Goal: Information Seeking & Learning: Stay updated

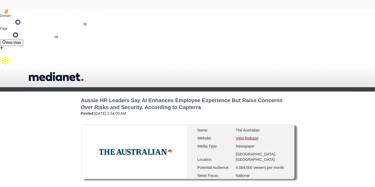
click at [248, 136] on link "View Release" at bounding box center [247, 138] width 23 height 4
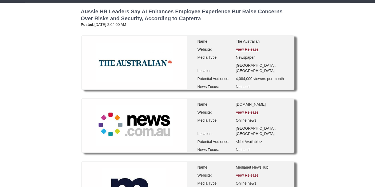
click at [248, 173] on link "View Release" at bounding box center [247, 175] width 23 height 4
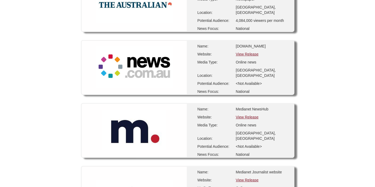
scroll to position [148, 0]
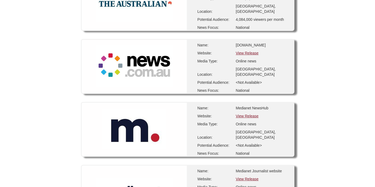
click at [254, 177] on link "View Release" at bounding box center [247, 179] width 23 height 4
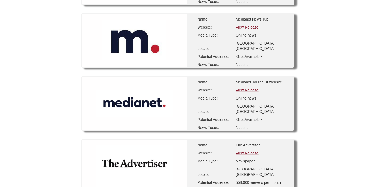
scroll to position [267, 0]
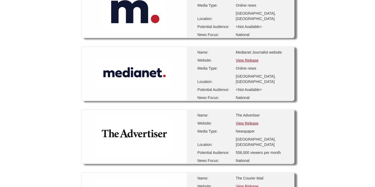
click at [242, 121] on link "View Release" at bounding box center [247, 123] width 23 height 4
click at [243, 184] on link "View Release" at bounding box center [247, 186] width 23 height 4
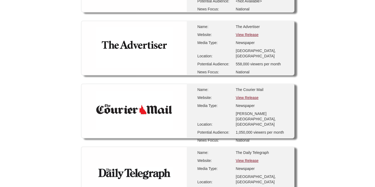
scroll to position [356, 0]
click at [241, 158] on link "View Release" at bounding box center [247, 160] width 23 height 4
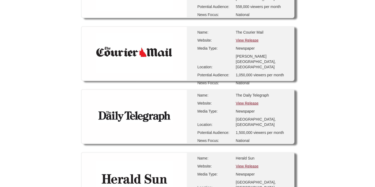
scroll to position [415, 0]
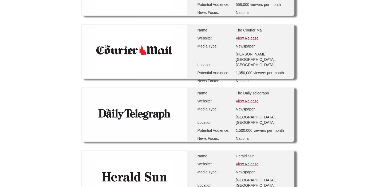
click at [243, 162] on link "View Release" at bounding box center [247, 164] width 23 height 4
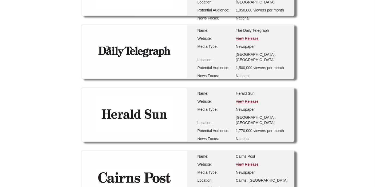
scroll to position [504, 0]
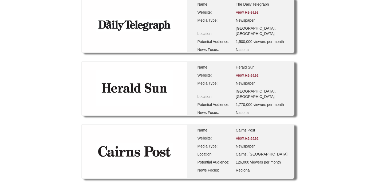
click at [237, 136] on link "View Release" at bounding box center [247, 138] width 23 height 4
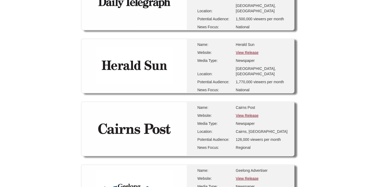
scroll to position [563, 0]
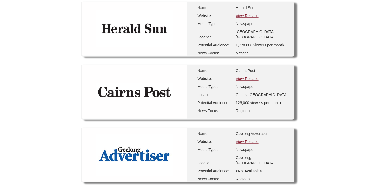
click at [242, 139] on link "View Release" at bounding box center [247, 141] width 23 height 4
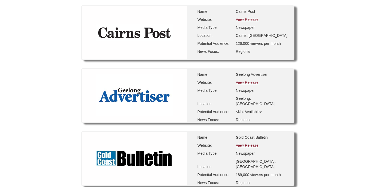
click at [251, 143] on link "View Release" at bounding box center [247, 145] width 23 height 4
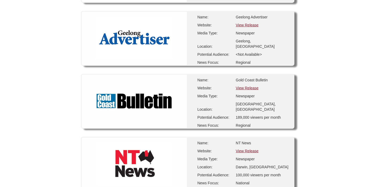
scroll to position [681, 0]
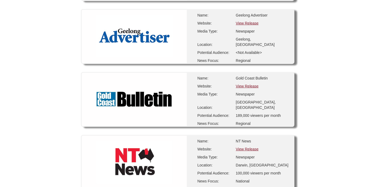
click at [251, 147] on link "View Release" at bounding box center [247, 149] width 23 height 4
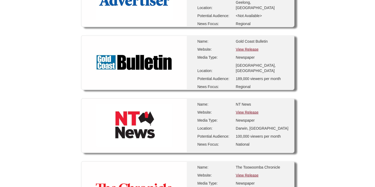
scroll to position [741, 0]
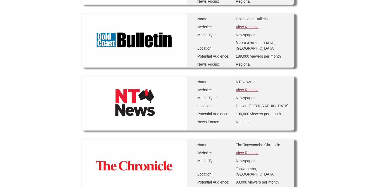
click at [250, 151] on link "View Release" at bounding box center [247, 153] width 23 height 4
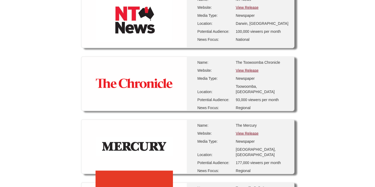
scroll to position [830, 0]
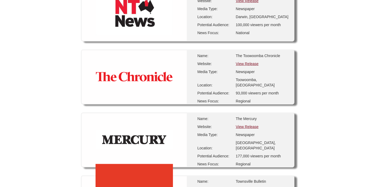
click at [241, 125] on link "View Release" at bounding box center [247, 127] width 23 height 4
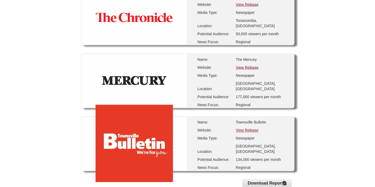
click at [242, 128] on link "View Release" at bounding box center [247, 130] width 23 height 4
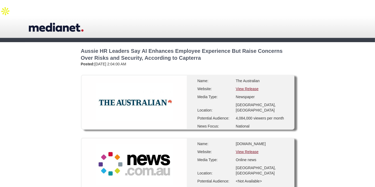
scroll to position [0, 0]
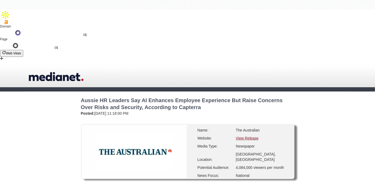
click at [247, 136] on link "View Release" at bounding box center [247, 138] width 23 height 4
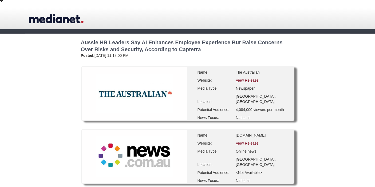
scroll to position [59, 0]
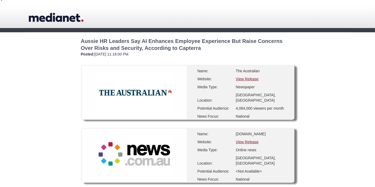
click at [243, 140] on link "View Release" at bounding box center [247, 142] width 23 height 4
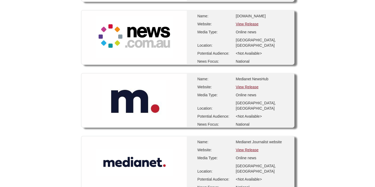
scroll to position [178, 0]
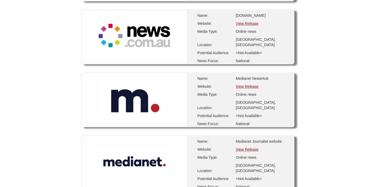
click at [252, 147] on link "View Release" at bounding box center [247, 149] width 23 height 4
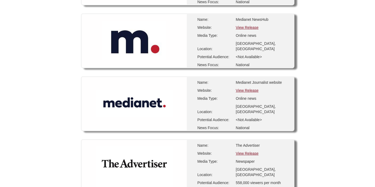
scroll to position [237, 0]
click at [251, 151] on link "View Release" at bounding box center [247, 153] width 23 height 4
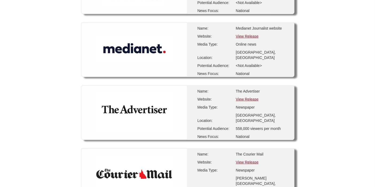
scroll to position [296, 0]
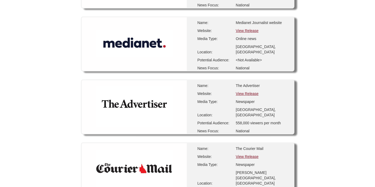
click at [248, 154] on link "View Release" at bounding box center [247, 156] width 23 height 4
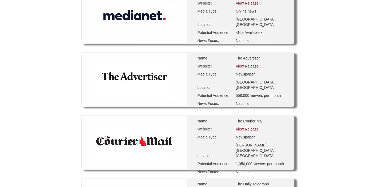
scroll to position [356, 0]
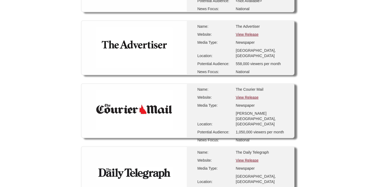
click at [252, 158] on link "View Release" at bounding box center [247, 160] width 23 height 4
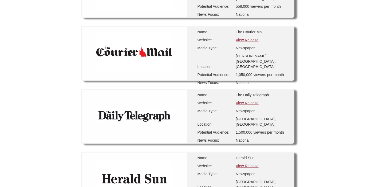
scroll to position [415, 0]
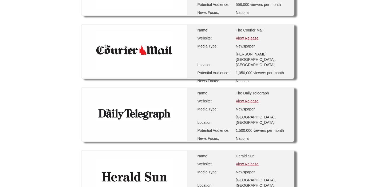
click at [251, 162] on link "View Release" at bounding box center [247, 164] width 23 height 4
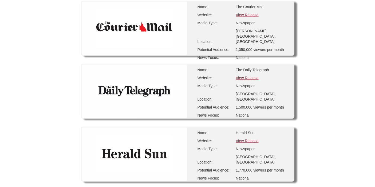
scroll to position [474, 0]
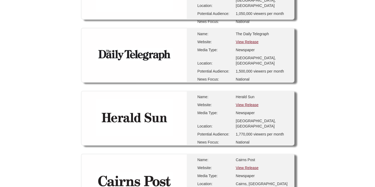
click at [246, 166] on link "View Release" at bounding box center [247, 168] width 23 height 4
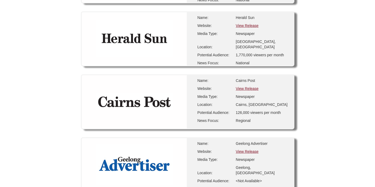
scroll to position [563, 0]
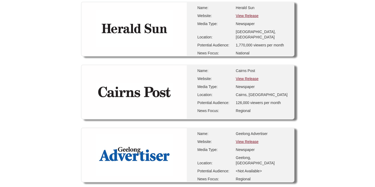
click at [246, 139] on link "View Release" at bounding box center [247, 141] width 23 height 4
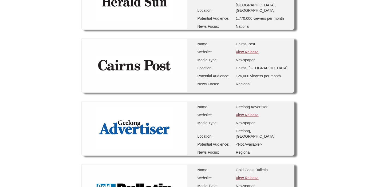
scroll to position [622, 0]
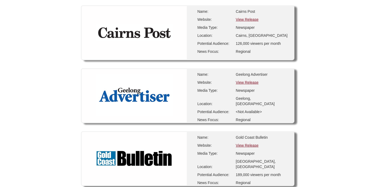
click at [242, 143] on div "View Release" at bounding box center [262, 145] width 53 height 5
click at [242, 143] on link "View Release" at bounding box center [247, 145] width 23 height 4
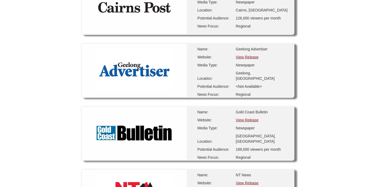
scroll to position [711, 0]
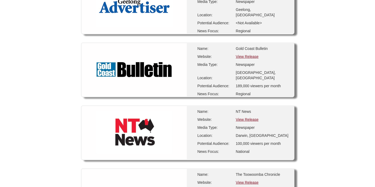
click at [241, 117] on link "View Release" at bounding box center [247, 119] width 23 height 4
click at [251, 180] on link "View Release" at bounding box center [247, 182] width 23 height 4
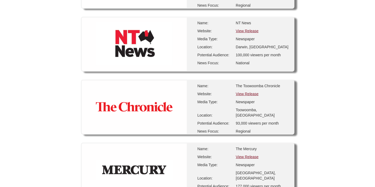
scroll to position [800, 0]
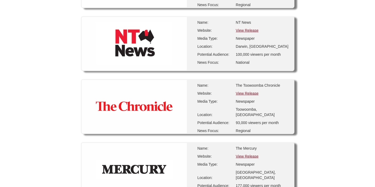
click at [242, 154] on link "View Release" at bounding box center [247, 156] width 23 height 4
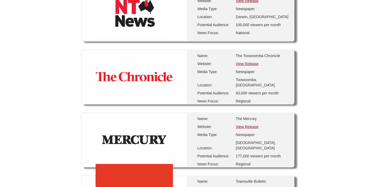
scroll to position [859, 0]
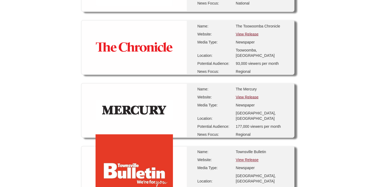
click at [252, 158] on link "View Release" at bounding box center [247, 160] width 23 height 4
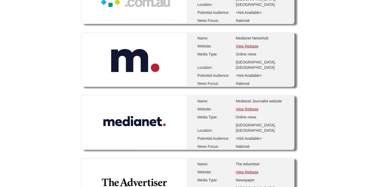
scroll to position [178, 0]
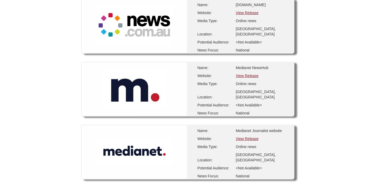
click at [254, 74] on link "View Release" at bounding box center [247, 76] width 23 height 4
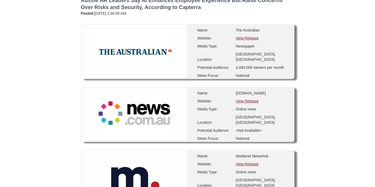
scroll to position [89, 0]
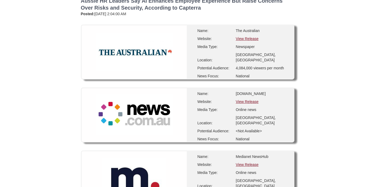
click at [242, 162] on link "View Release" at bounding box center [247, 164] width 23 height 4
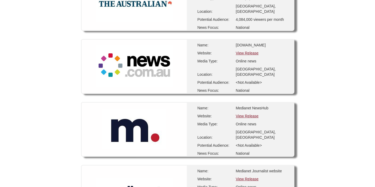
click at [244, 114] on link "View Release" at bounding box center [247, 116] width 23 height 4
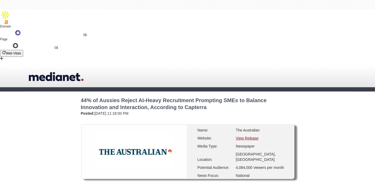
click at [238, 136] on link "View Release" at bounding box center [247, 138] width 23 height 4
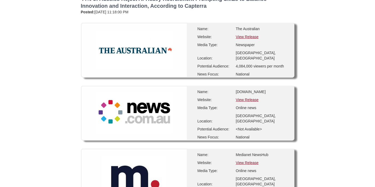
scroll to position [118, 0]
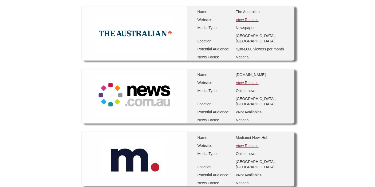
click at [247, 143] on link "View Release" at bounding box center [247, 145] width 23 height 4
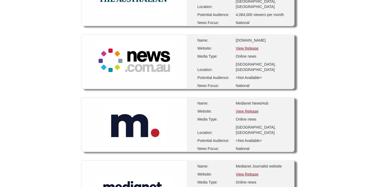
scroll to position [178, 0]
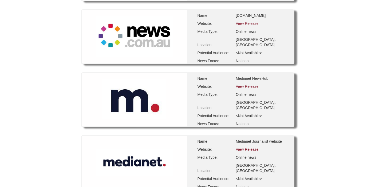
click at [247, 147] on link "View Release" at bounding box center [247, 149] width 23 height 4
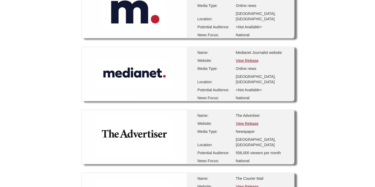
scroll to position [267, 0]
click at [247, 121] on link "View Release" at bounding box center [247, 123] width 23 height 4
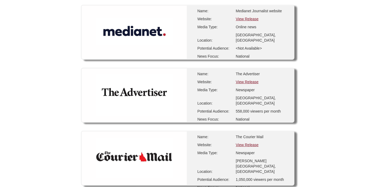
scroll to position [326, 0]
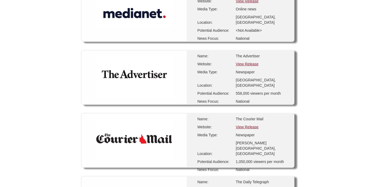
click at [243, 125] on link "View Release" at bounding box center [247, 127] width 23 height 4
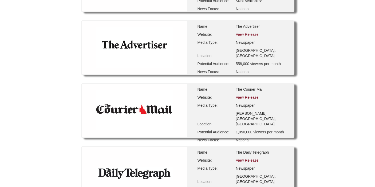
click at [254, 158] on link "View Release" at bounding box center [247, 160] width 23 height 4
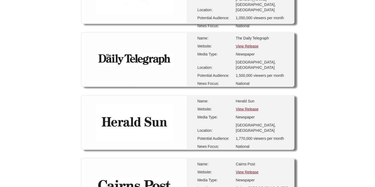
scroll to position [474, 0]
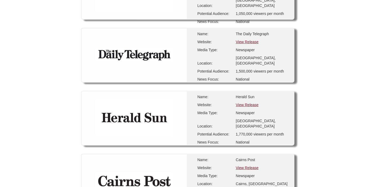
click at [245, 103] on link "View Release" at bounding box center [247, 105] width 23 height 4
click at [248, 166] on link "View Release" at bounding box center [247, 168] width 23 height 4
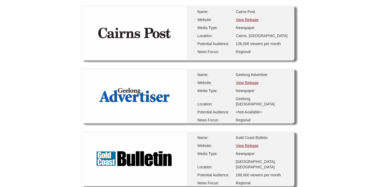
scroll to position [622, 0]
click at [248, 80] on link "View Release" at bounding box center [247, 82] width 23 height 4
click at [248, 143] on link "View Release" at bounding box center [247, 145] width 23 height 4
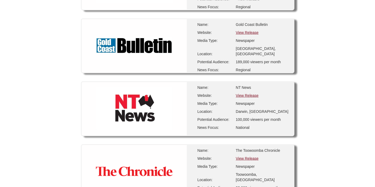
scroll to position [770, 0]
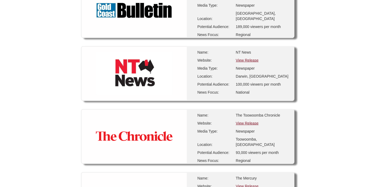
click at [248, 121] on link "View Release" at bounding box center [247, 123] width 23 height 4
click at [249, 184] on link "View Release" at bounding box center [247, 186] width 23 height 4
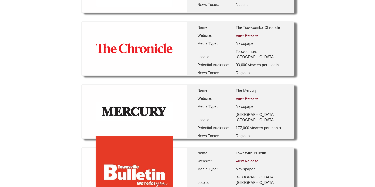
scroll to position [830, 0]
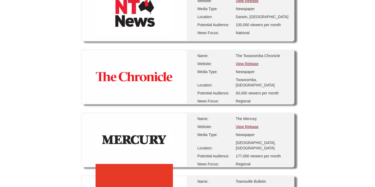
click at [252, 187] on link "View Release" at bounding box center [247, 190] width 23 height 4
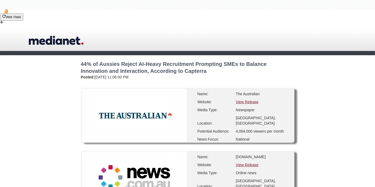
click at [242, 100] on link "View Release" at bounding box center [247, 102] width 23 height 4
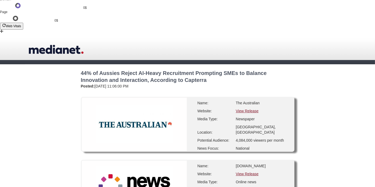
scroll to position [59, 0]
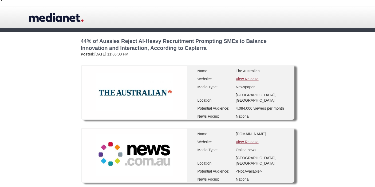
click at [238, 140] on link "View Release" at bounding box center [247, 142] width 23 height 4
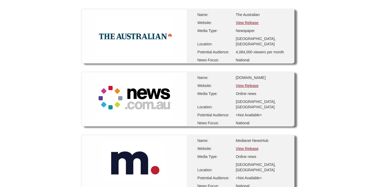
scroll to position [148, 0]
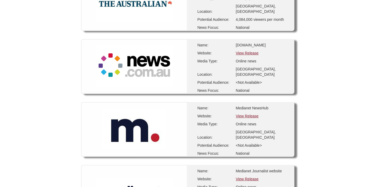
click at [254, 177] on link "View Release" at bounding box center [247, 179] width 23 height 4
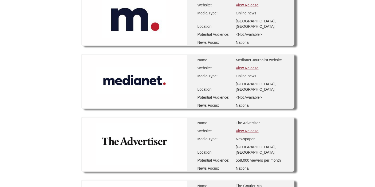
scroll to position [267, 0]
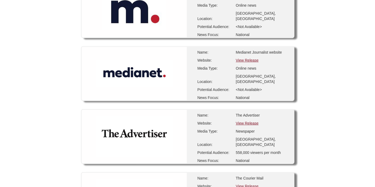
click at [252, 121] on link "View Release" at bounding box center [247, 123] width 23 height 4
click at [247, 184] on link "View Release" at bounding box center [247, 186] width 23 height 4
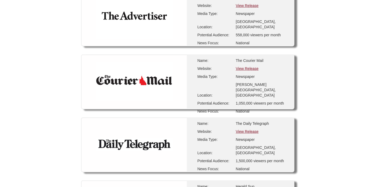
scroll to position [385, 0]
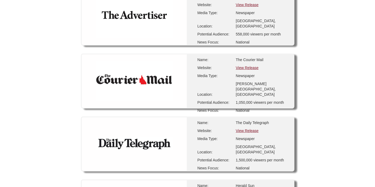
click at [246, 129] on link "View Release" at bounding box center [247, 131] width 23 height 4
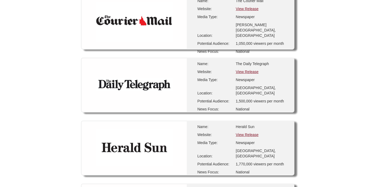
scroll to position [444, 0]
click at [246, 132] on link "View Release" at bounding box center [247, 134] width 23 height 4
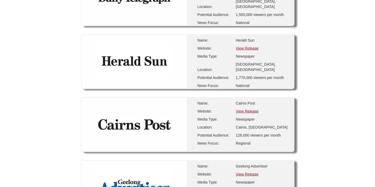
scroll to position [533, 0]
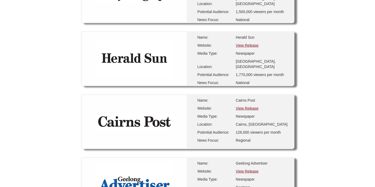
click at [242, 106] on link "View Release" at bounding box center [247, 108] width 23 height 4
click at [249, 169] on link "View Release" at bounding box center [247, 171] width 23 height 4
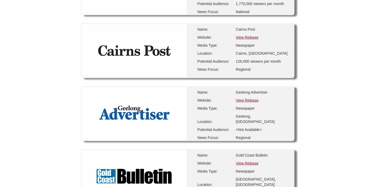
scroll to position [622, 0]
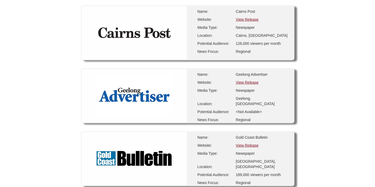
click at [246, 143] on link "View Release" at bounding box center [247, 145] width 23 height 4
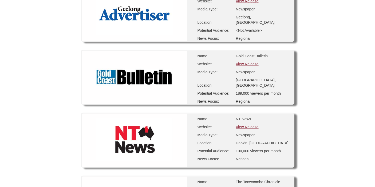
scroll to position [711, 0]
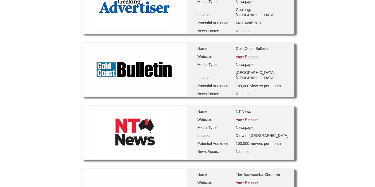
click at [238, 117] on link "View Release" at bounding box center [247, 119] width 23 height 4
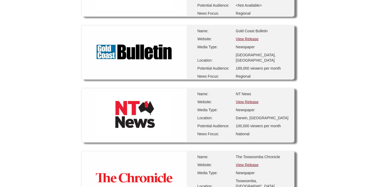
scroll to position [770, 0]
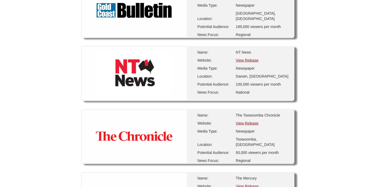
click at [245, 121] on link "View Release" at bounding box center [247, 123] width 23 height 4
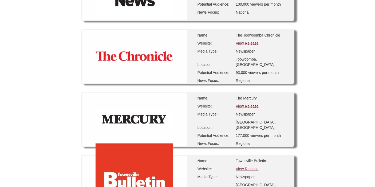
scroll to position [859, 0]
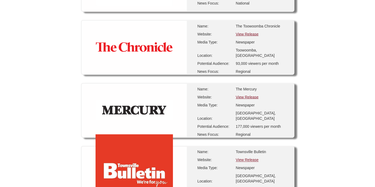
click at [243, 95] on link "View Release" at bounding box center [247, 97] width 23 height 4
click at [250, 158] on link "View Release" at bounding box center [247, 160] width 23 height 4
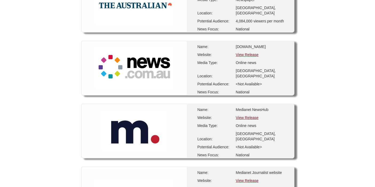
scroll to position [0, 0]
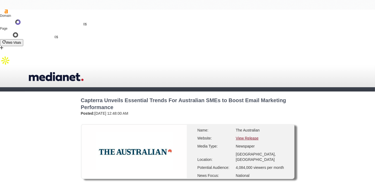
click at [246, 136] on link "View Release" at bounding box center [247, 138] width 23 height 4
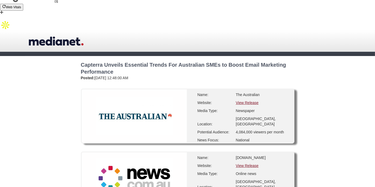
scroll to position [59, 0]
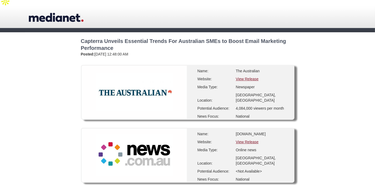
click at [250, 140] on link "View Release" at bounding box center [247, 142] width 23 height 4
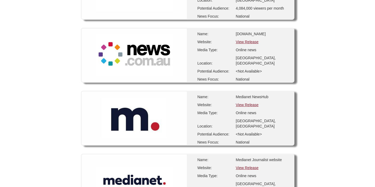
scroll to position [178, 0]
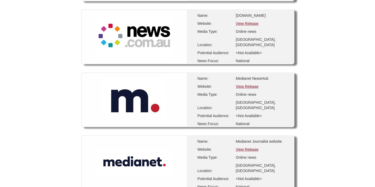
click at [250, 147] on link "View Release" at bounding box center [247, 149] width 23 height 4
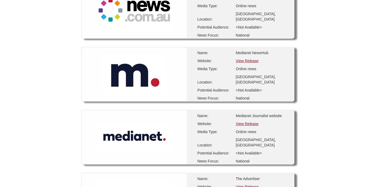
scroll to position [237, 0]
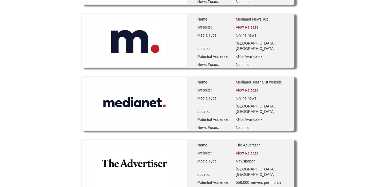
click at [246, 151] on link "View Release" at bounding box center [247, 153] width 23 height 4
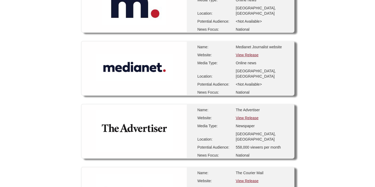
scroll to position [296, 0]
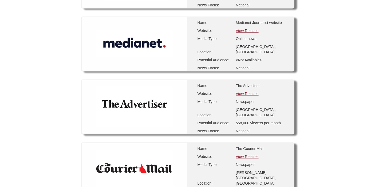
click at [249, 154] on link "View Release" at bounding box center [247, 156] width 23 height 4
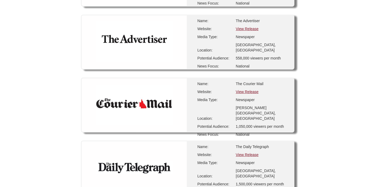
scroll to position [385, 0]
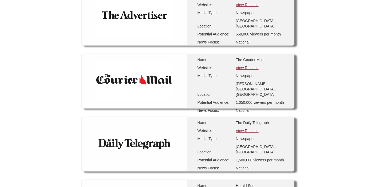
click at [253, 129] on link "View Release" at bounding box center [247, 131] width 23 height 4
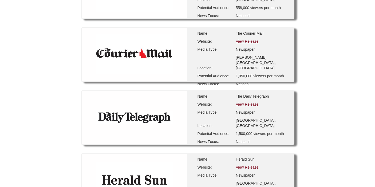
scroll to position [474, 0]
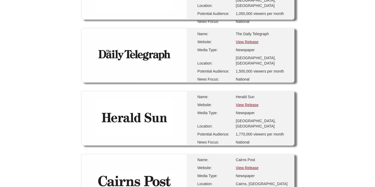
click at [245, 166] on link "View Release" at bounding box center [247, 168] width 23 height 4
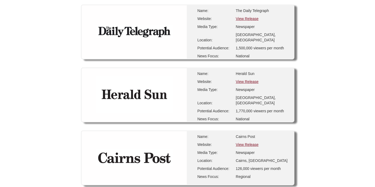
scroll to position [533, 0]
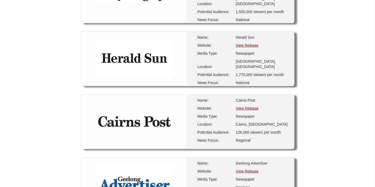
click at [241, 169] on link "View Release" at bounding box center [247, 171] width 23 height 4
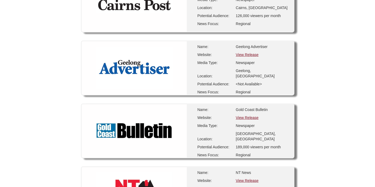
scroll to position [622, 0]
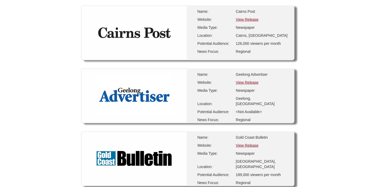
click at [251, 143] on link "View Release" at bounding box center [247, 145] width 23 height 4
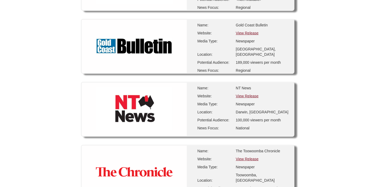
scroll to position [741, 0]
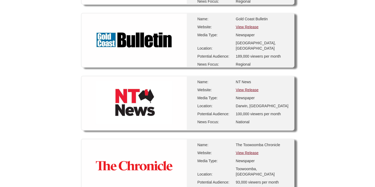
click at [246, 139] on div "Name: The Toowoomba Chronicle Website: View Release Media Type: Newspaper Locat…" at bounding box center [240, 165] width 107 height 53
click at [248, 151] on link "View Release" at bounding box center [247, 153] width 23 height 4
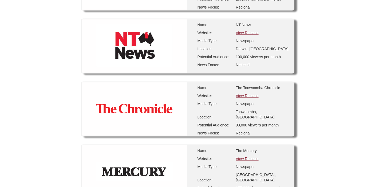
scroll to position [800, 0]
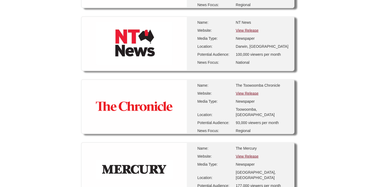
click at [253, 154] on link "View Release" at bounding box center [247, 156] width 23 height 4
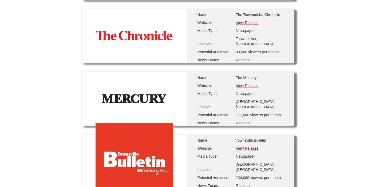
scroll to position [889, 0]
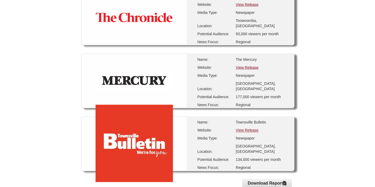
click at [251, 128] on link "View Release" at bounding box center [247, 130] width 23 height 4
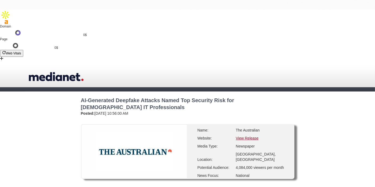
click at [241, 136] on link "View Release" at bounding box center [247, 138] width 23 height 4
click at [239, 136] on link "View Release" at bounding box center [247, 138] width 23 height 4
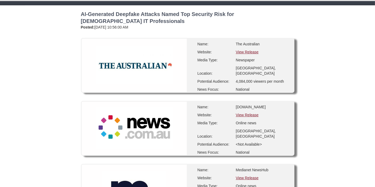
scroll to position [89, 0]
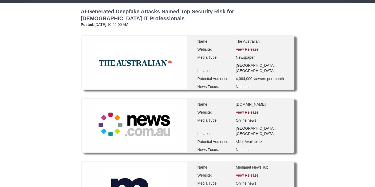
click at [249, 173] on link "View Release" at bounding box center [247, 175] width 23 height 4
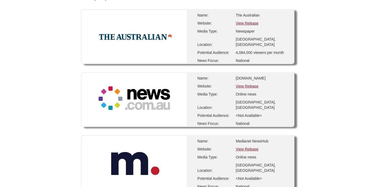
scroll to position [148, 0]
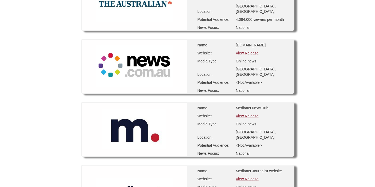
click at [246, 114] on link "View Release" at bounding box center [247, 116] width 23 height 4
click at [245, 177] on link "View Release" at bounding box center [247, 179] width 23 height 4
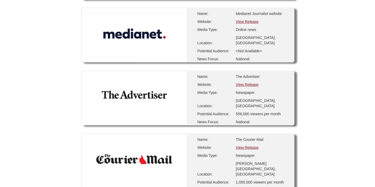
scroll to position [296, 0]
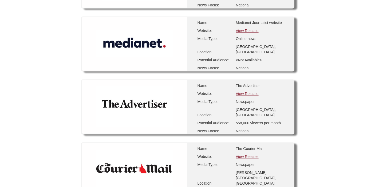
click at [253, 91] on link "View Release" at bounding box center [247, 93] width 23 height 4
click at [243, 154] on link "View Release" at bounding box center [247, 156] width 23 height 4
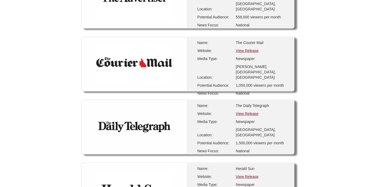
scroll to position [415, 0]
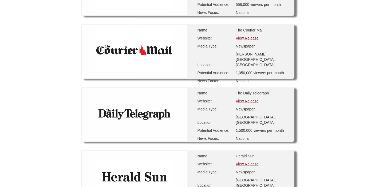
click at [244, 99] on link "View Release" at bounding box center [247, 101] width 23 height 4
click at [243, 162] on link "View Release" at bounding box center [247, 164] width 23 height 4
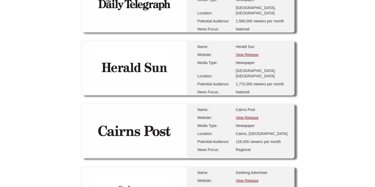
scroll to position [533, 0]
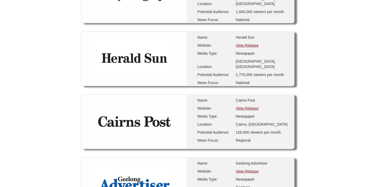
click at [242, 106] on link "View Release" at bounding box center [247, 108] width 23 height 4
click at [246, 169] on link "View Release" at bounding box center [247, 171] width 23 height 4
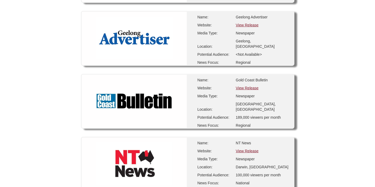
scroll to position [681, 0]
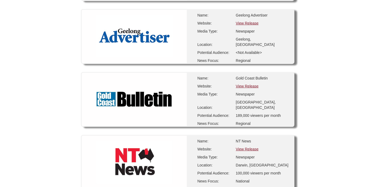
click at [249, 84] on link "View Release" at bounding box center [247, 86] width 23 height 4
click at [245, 147] on link "View Release" at bounding box center [247, 149] width 23 height 4
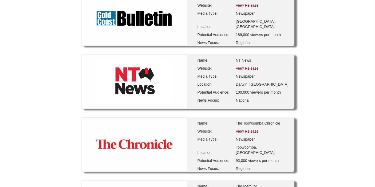
scroll to position [770, 0]
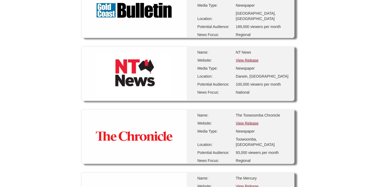
click at [248, 121] on link "View Release" at bounding box center [247, 123] width 23 height 4
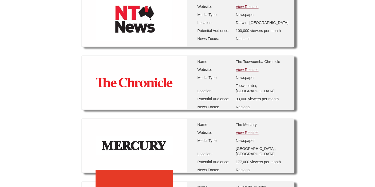
scroll to position [830, 0]
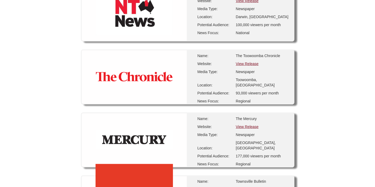
click at [247, 125] on link "View Release" at bounding box center [247, 127] width 23 height 4
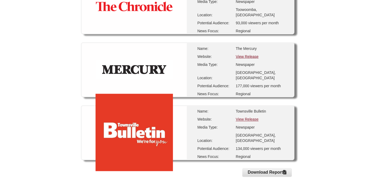
click at [247, 117] on link "View Release" at bounding box center [247, 119] width 23 height 4
